Goal: Task Accomplishment & Management: Complete application form

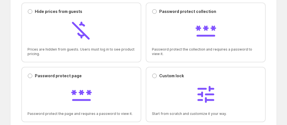
scroll to position [107, 0]
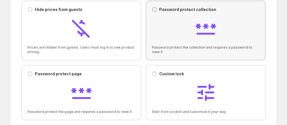
click at [157, 9] on span at bounding box center [154, 9] width 5 height 5
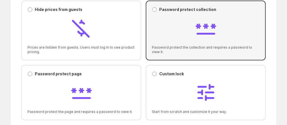
click at [182, 26] on div at bounding box center [205, 29] width 107 height 24
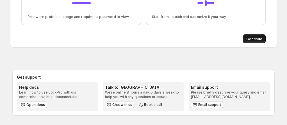
click at [255, 40] on span "Continue" at bounding box center [254, 39] width 16 height 6
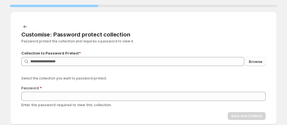
scroll to position [0, 0]
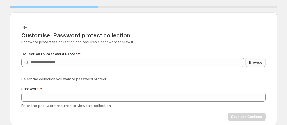
click at [252, 63] on span "Browse" at bounding box center [254, 62] width 13 height 6
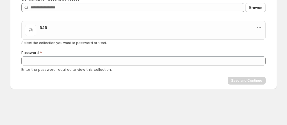
scroll to position [54, 0]
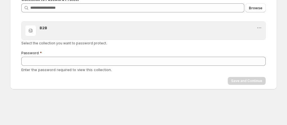
click at [114, 30] on div "B2B" at bounding box center [148, 30] width 217 height 11
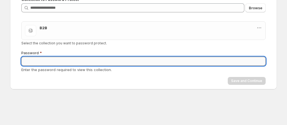
click at [122, 65] on input "Password" at bounding box center [143, 61] width 244 height 9
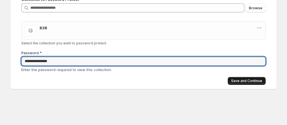
type input "**********"
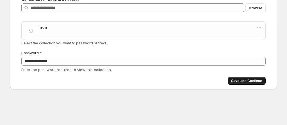
click at [241, 79] on span "Save and Continue" at bounding box center [246, 81] width 31 height 4
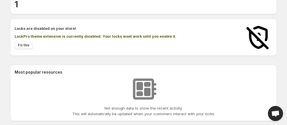
scroll to position [65, 0]
click at [28, 45] on span "Fix this" at bounding box center [23, 45] width 11 height 4
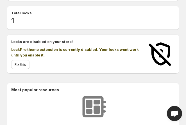
scroll to position [61, 0]
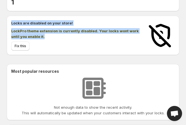
drag, startPoint x: 62, startPoint y: 38, endPoint x: 55, endPoint y: 45, distance: 9.9
click at [55, 45] on div "Locks are disabled on your store! LockPro theme extension is currently disabled…" at bounding box center [76, 35] width 130 height 30
click at [23, 45] on span "Fix this" at bounding box center [20, 46] width 11 height 4
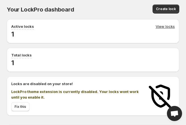
drag, startPoint x: 47, startPoint y: 33, endPoint x: 51, endPoint y: 17, distance: 15.6
click at [51, 17] on div "Your LockPro dashboard. This page is ready Your LockPro dashboard Create lock" at bounding box center [93, 9] width 172 height 19
click at [163, 26] on link "View locks" at bounding box center [164, 27] width 19 height 6
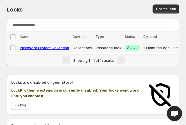
click at [129, 43] on td "Success Active" at bounding box center [132, 47] width 19 height 11
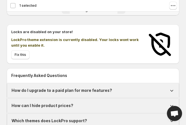
scroll to position [61, 0]
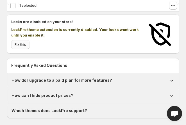
click at [17, 47] on span "Fix this" at bounding box center [20, 44] width 11 height 4
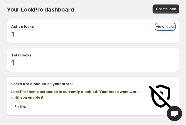
click at [163, 27] on link "View locks" at bounding box center [164, 27] width 19 height 6
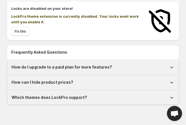
scroll to position [83, 0]
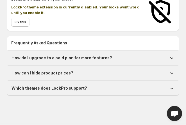
click at [80, 89] on h1 "Which themes does LockPro support?" at bounding box center [48, 88] width 75 height 6
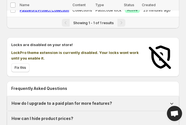
scroll to position [37, 0]
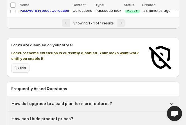
click at [23, 70] on span "Fix this" at bounding box center [20, 68] width 11 height 4
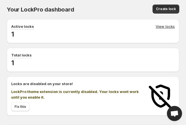
click at [41, 36] on h2 "1" at bounding box center [92, 34] width 163 height 9
click at [46, 54] on div "Total locks" at bounding box center [92, 55] width 163 height 6
click at [65, 68] on div "Total locks 1" at bounding box center [93, 60] width 172 height 24
